Goal: Information Seeking & Learning: Learn about a topic

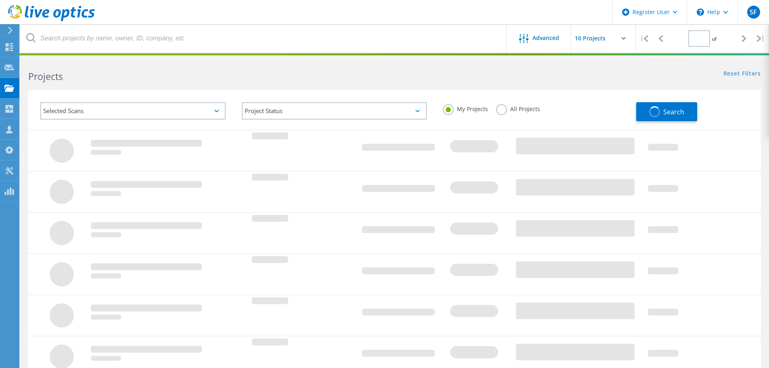
type input "1"
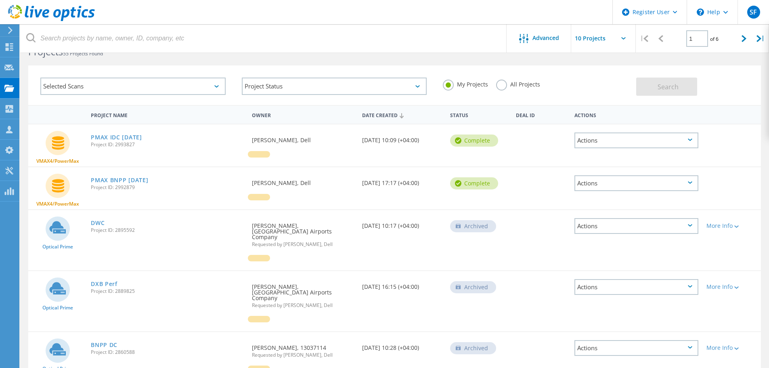
scroll to position [25, 0]
drag, startPoint x: 499, startPoint y: 77, endPoint x: 504, endPoint y: 84, distance: 8.4
click at [504, 84] on div "My Projects All Projects" at bounding box center [535, 84] width 201 height 30
click at [504, 84] on label "All Projects" at bounding box center [518, 83] width 44 height 8
click at [0, 0] on input "All Projects" at bounding box center [0, 0] width 0 height 0
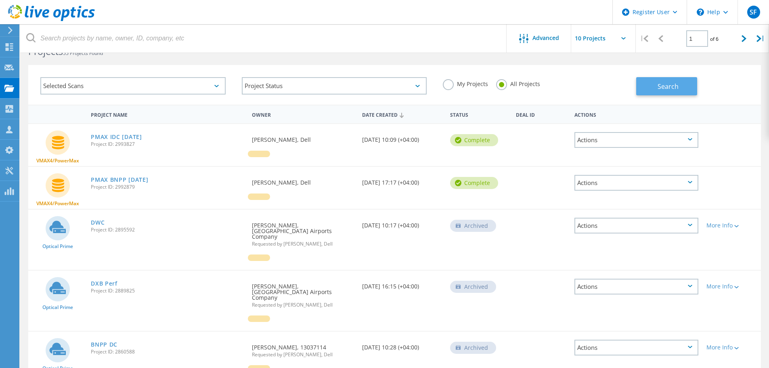
click at [653, 83] on button "Search" at bounding box center [666, 86] width 61 height 18
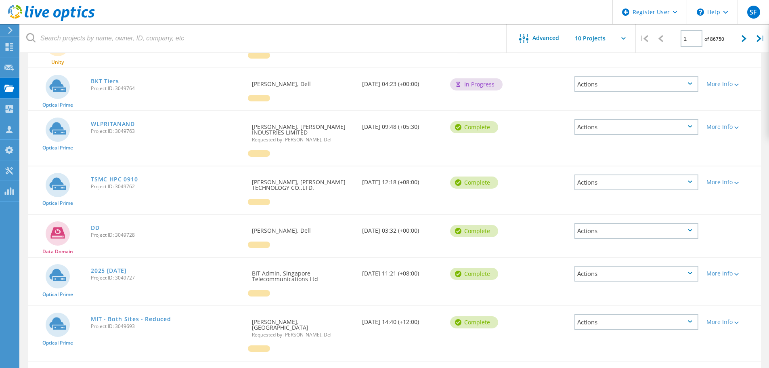
scroll to position [0, 0]
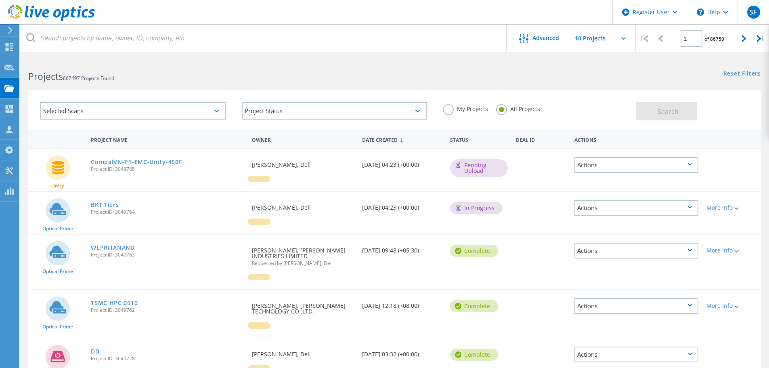
click at [451, 109] on label "My Projects" at bounding box center [465, 108] width 45 height 8
click at [0, 0] on input "My Projects" at bounding box center [0, 0] width 0 height 0
click at [184, 112] on div "Selected Scans" at bounding box center [132, 110] width 185 height 17
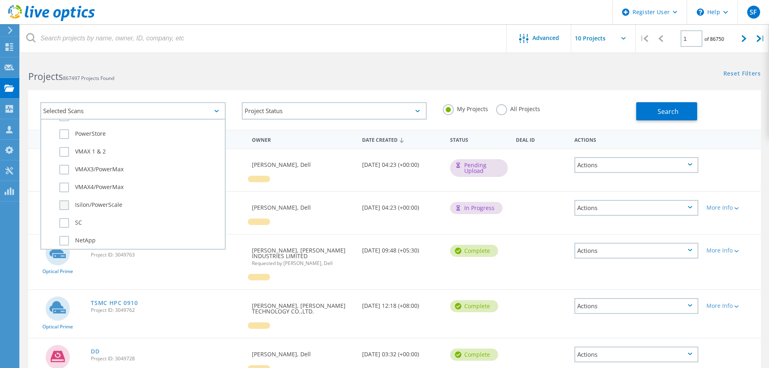
scroll to position [212, 0]
drag, startPoint x: 85, startPoint y: 140, endPoint x: 63, endPoint y: 143, distance: 22.0
click at [63, 143] on div "PowerStore" at bounding box center [133, 149] width 176 height 18
click at [63, 143] on label "PowerStore" at bounding box center [139, 147] width 161 height 10
click at [0, 0] on input "PowerStore" at bounding box center [0, 0] width 0 height 0
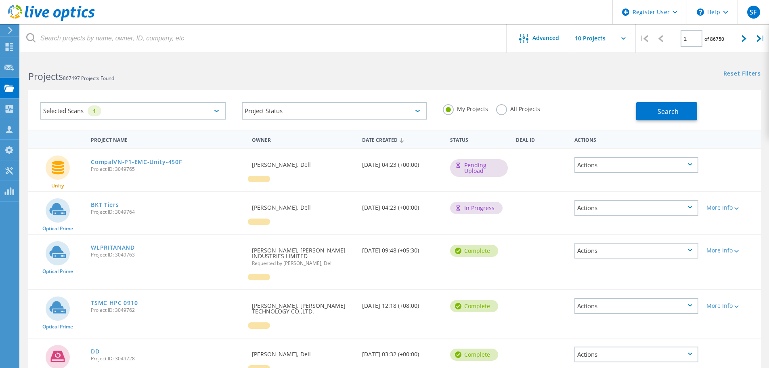
click at [270, 71] on h2 "Projects 867497 Projects Found" at bounding box center [207, 76] width 358 height 13
click at [649, 121] on div "Selected Scans 1 Project Status In Progress Complete Published Anonymous Archiv…" at bounding box center [394, 110] width 733 height 40
click at [665, 114] on span "Search" at bounding box center [668, 111] width 21 height 9
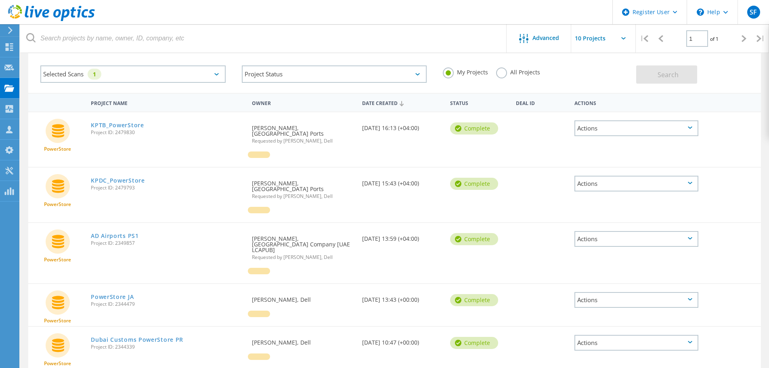
scroll to position [36, 0]
click at [498, 75] on label "All Projects" at bounding box center [518, 72] width 44 height 8
click at [0, 0] on input "All Projects" at bounding box center [0, 0] width 0 height 0
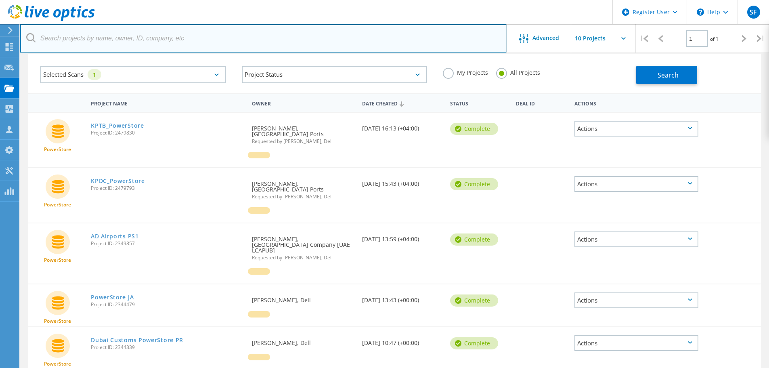
click at [199, 37] on input "text" at bounding box center [263, 38] width 487 height 28
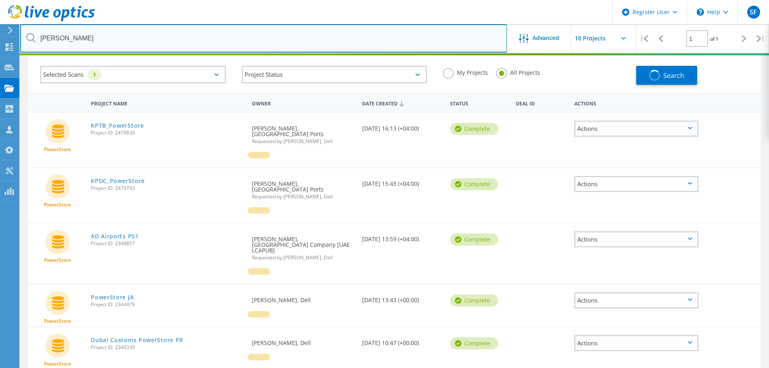
scroll to position [22, 0]
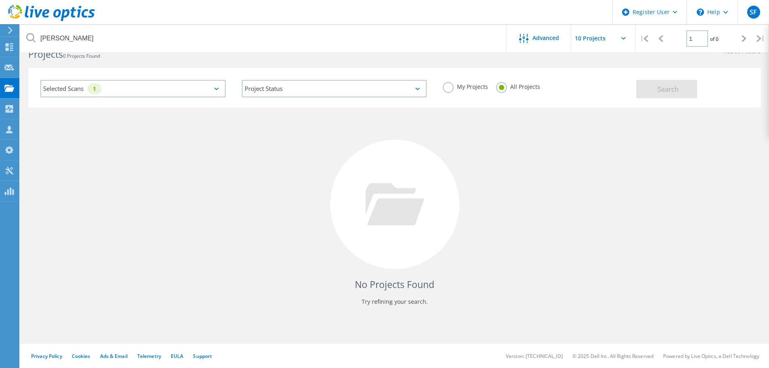
click at [195, 85] on div "Selected Scans 1" at bounding box center [132, 88] width 185 height 17
click at [477, 92] on div "My Projects" at bounding box center [465, 88] width 45 height 12
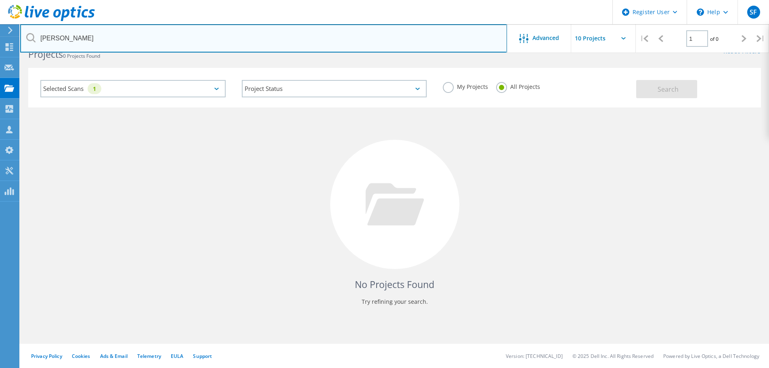
click at [124, 36] on input "[PERSON_NAME]" at bounding box center [263, 38] width 487 height 28
type input "k"
type input "[GEOGRAPHIC_DATA] airports"
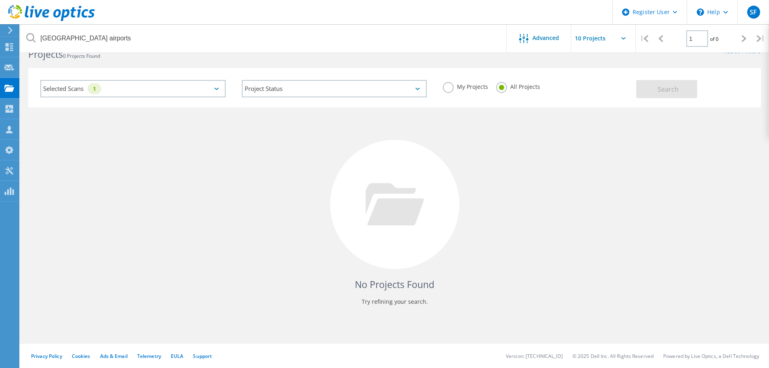
click at [614, 45] on input "text" at bounding box center [611, 38] width 81 height 28
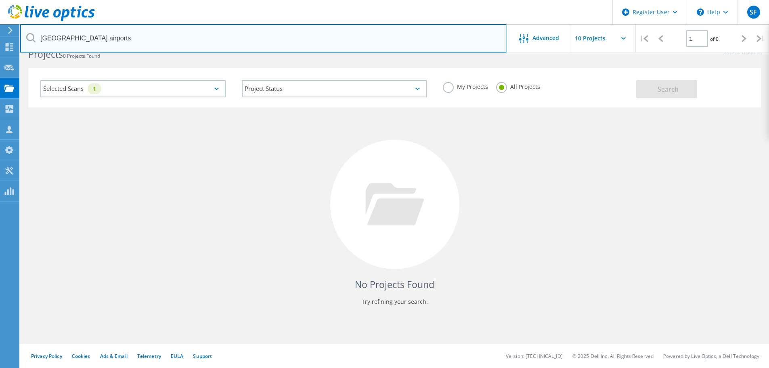
click at [476, 42] on input "[GEOGRAPHIC_DATA] airports" at bounding box center [263, 38] width 487 height 28
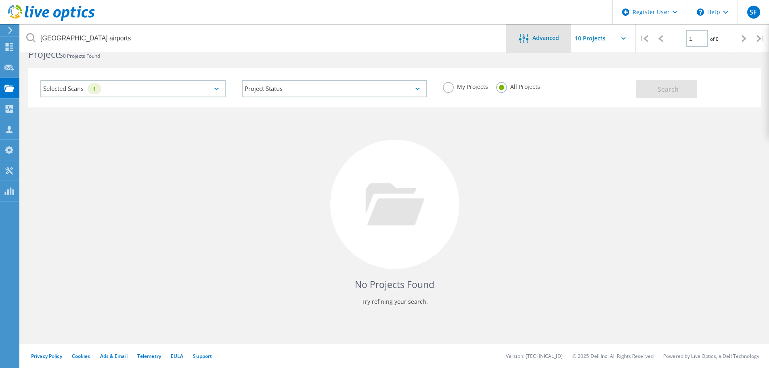
click at [551, 38] on span "Advanced" at bounding box center [545, 38] width 27 height 6
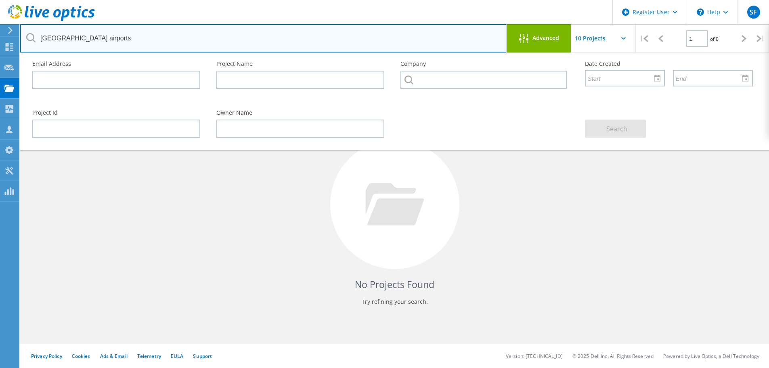
drag, startPoint x: 292, startPoint y: 34, endPoint x: -57, endPoint y: 0, distance: 350.8
click at [0, 0] on html "Register User \n Help Explore Helpful Articles Contact Support SF Dell User [PE…" at bounding box center [384, 173] width 769 height 390
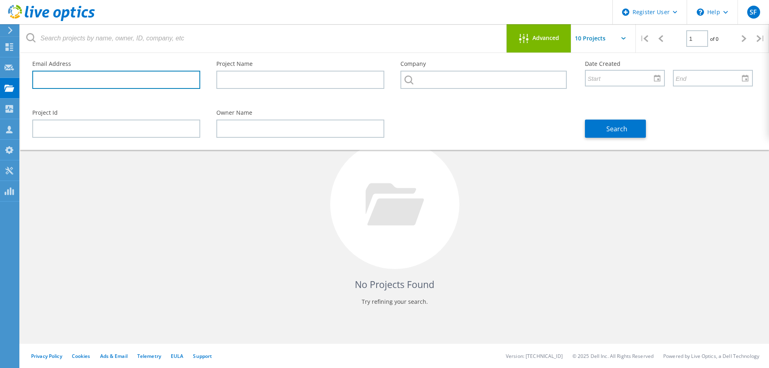
drag, startPoint x: 160, startPoint y: 74, endPoint x: 157, endPoint y: 92, distance: 18.4
click at [160, 74] on input "text" at bounding box center [116, 80] width 168 height 18
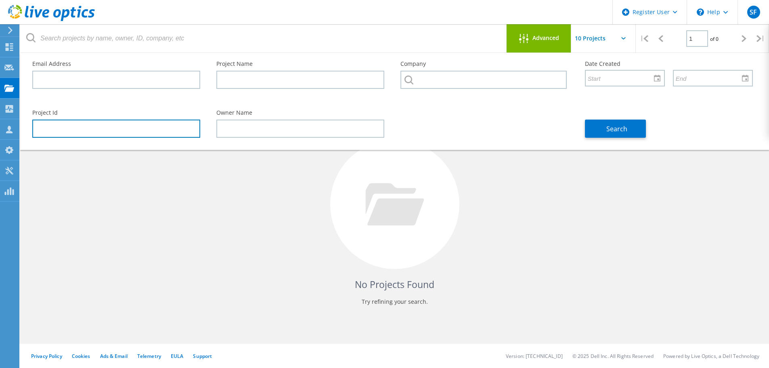
click at [186, 130] on input "text" at bounding box center [116, 128] width 168 height 18
paste input "2722574"
type input "2722574"
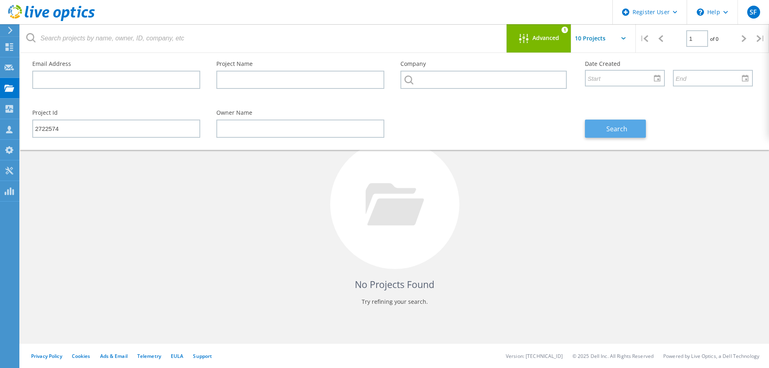
click at [621, 134] on button "Search" at bounding box center [615, 128] width 61 height 18
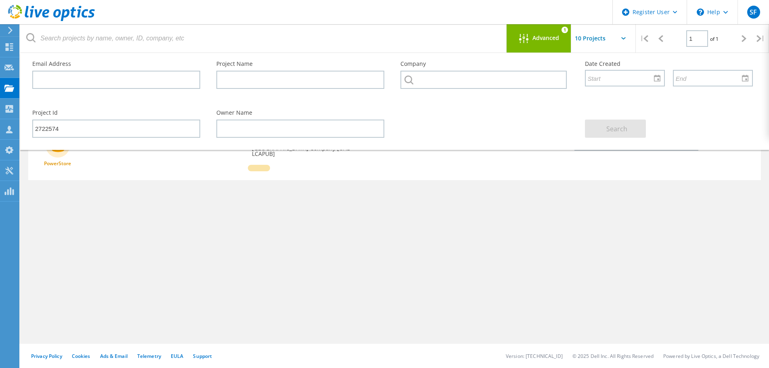
click at [442, 181] on div "Project Name Owner Date Created Status Deal Id Actions PowerStore SAN Migration…" at bounding box center [394, 212] width 733 height 210
click at [526, 36] on icon at bounding box center [523, 38] width 9 height 9
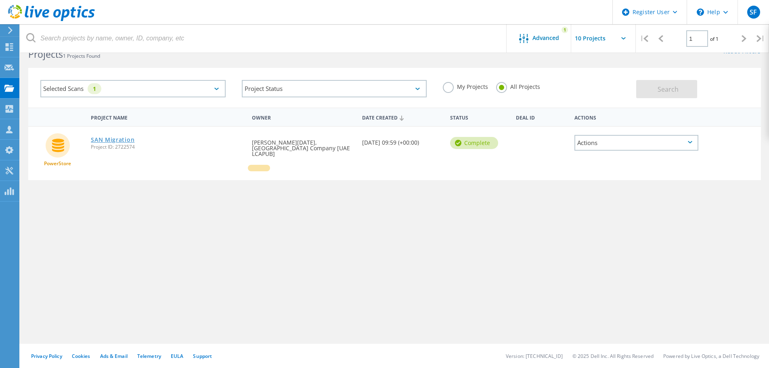
click at [113, 140] on link "SAN Migration" at bounding box center [113, 140] width 44 height 6
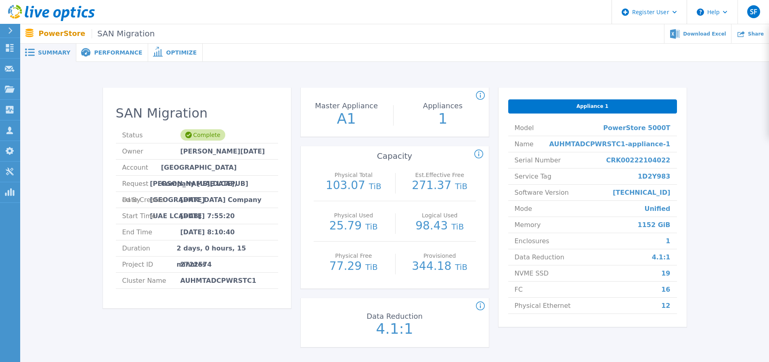
scroll to position [45, 0]
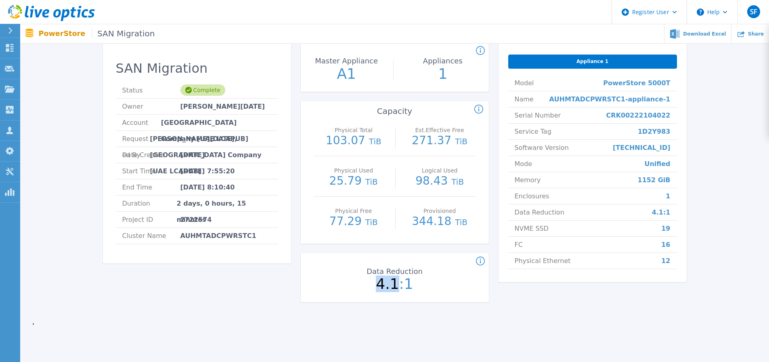
drag, startPoint x: 395, startPoint y: 279, endPoint x: 356, endPoint y: 286, distance: 39.4
click at [356, 286] on p "4.1:1" at bounding box center [395, 284] width 90 height 15
drag, startPoint x: 356, startPoint y: 286, endPoint x: 435, endPoint y: 289, distance: 78.8
click at [435, 289] on p "4.1:1" at bounding box center [395, 284] width 90 height 15
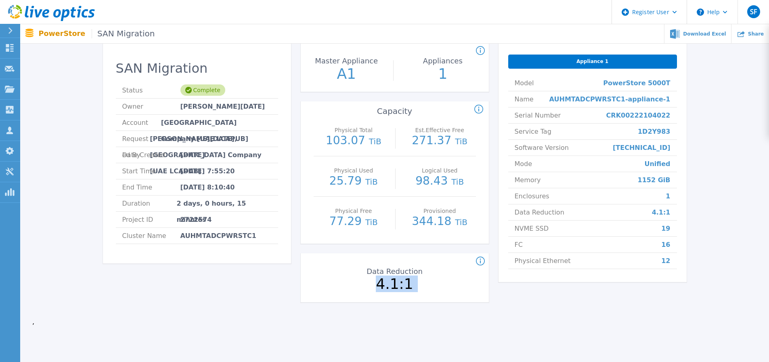
click at [435, 289] on p "4.1:1" at bounding box center [395, 284] width 90 height 15
click at [580, 189] on li "Enclosures 1" at bounding box center [592, 196] width 169 height 16
drag, startPoint x: 669, startPoint y: 214, endPoint x: 645, endPoint y: 212, distance: 24.7
click at [645, 212] on li "Data Reduction 4.1:1" at bounding box center [592, 212] width 169 height 16
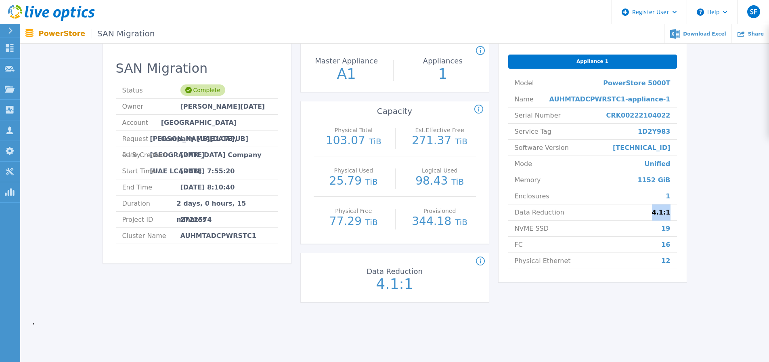
click at [645, 212] on li "Data Reduction 4.1:1" at bounding box center [592, 212] width 169 height 16
drag, startPoint x: 645, startPoint y: 270, endPoint x: 605, endPoint y: 268, distance: 39.6
click at [605, 268] on li "Physical Ethernet 12" at bounding box center [592, 261] width 169 height 16
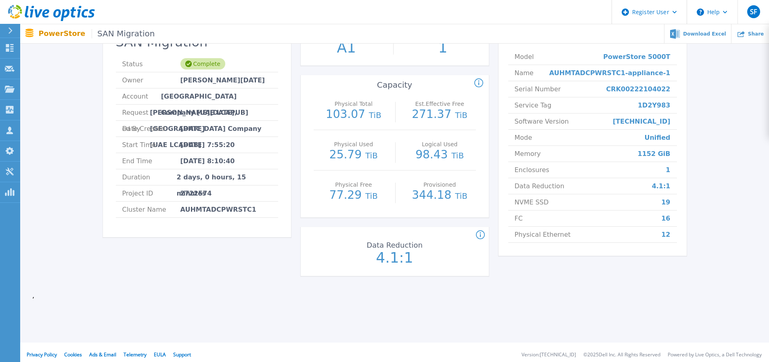
scroll to position [73, 0]
